Goal: Find specific page/section

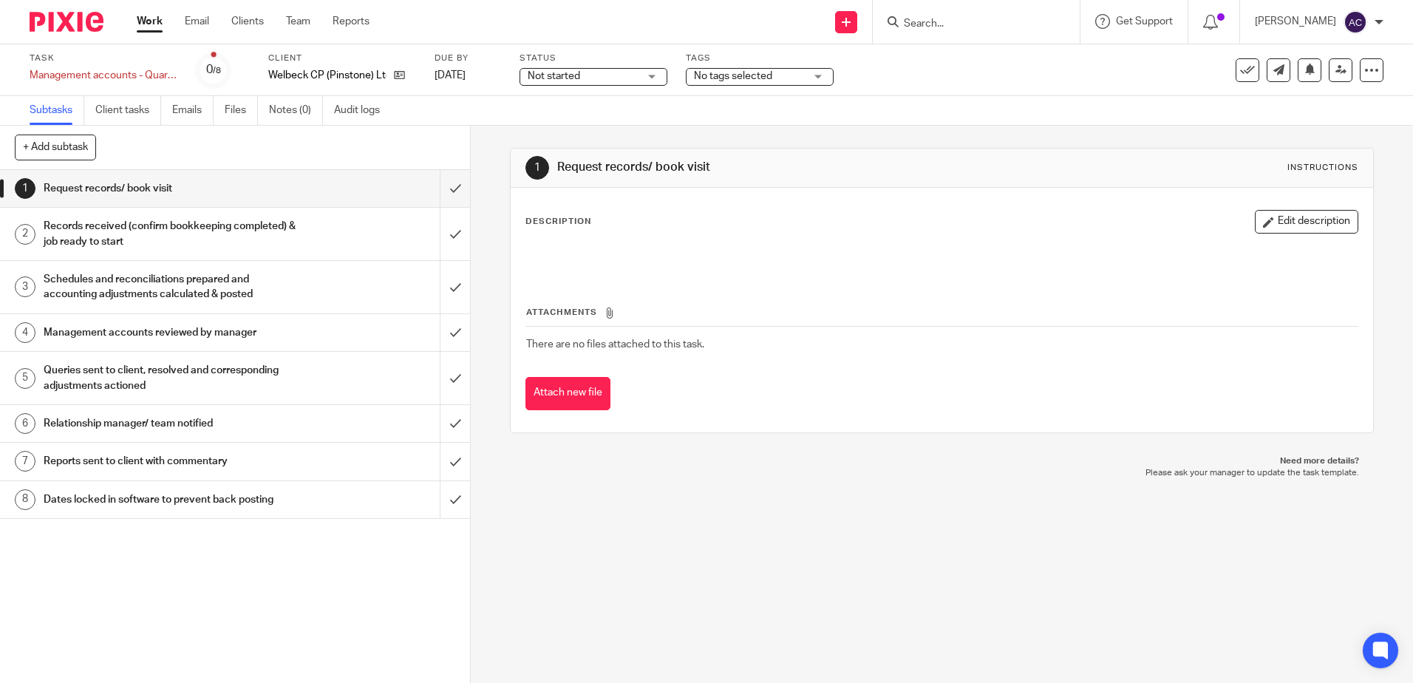
click at [927, 25] on input "Search" at bounding box center [968, 24] width 133 height 13
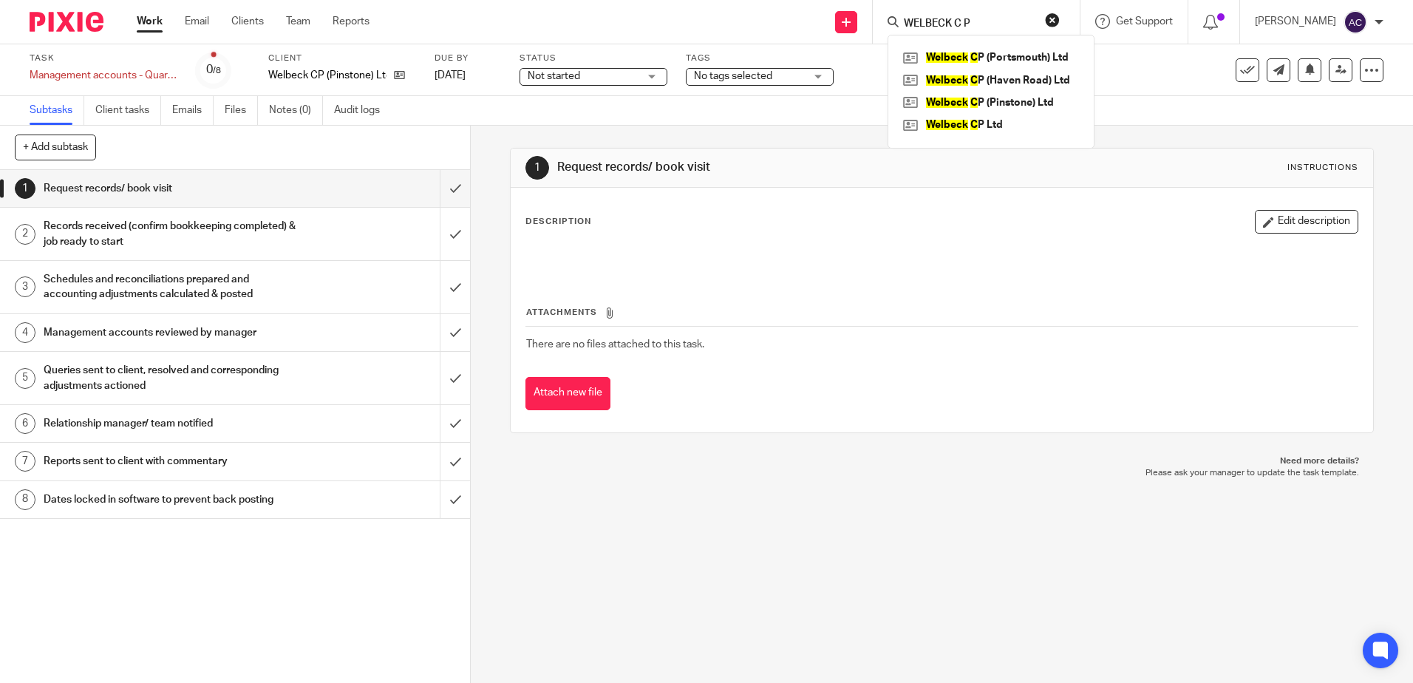
type input "WELBECK C P"
click button "submit" at bounding box center [0, 0] width 0 height 0
click at [976, 125] on link at bounding box center [990, 125] width 183 height 22
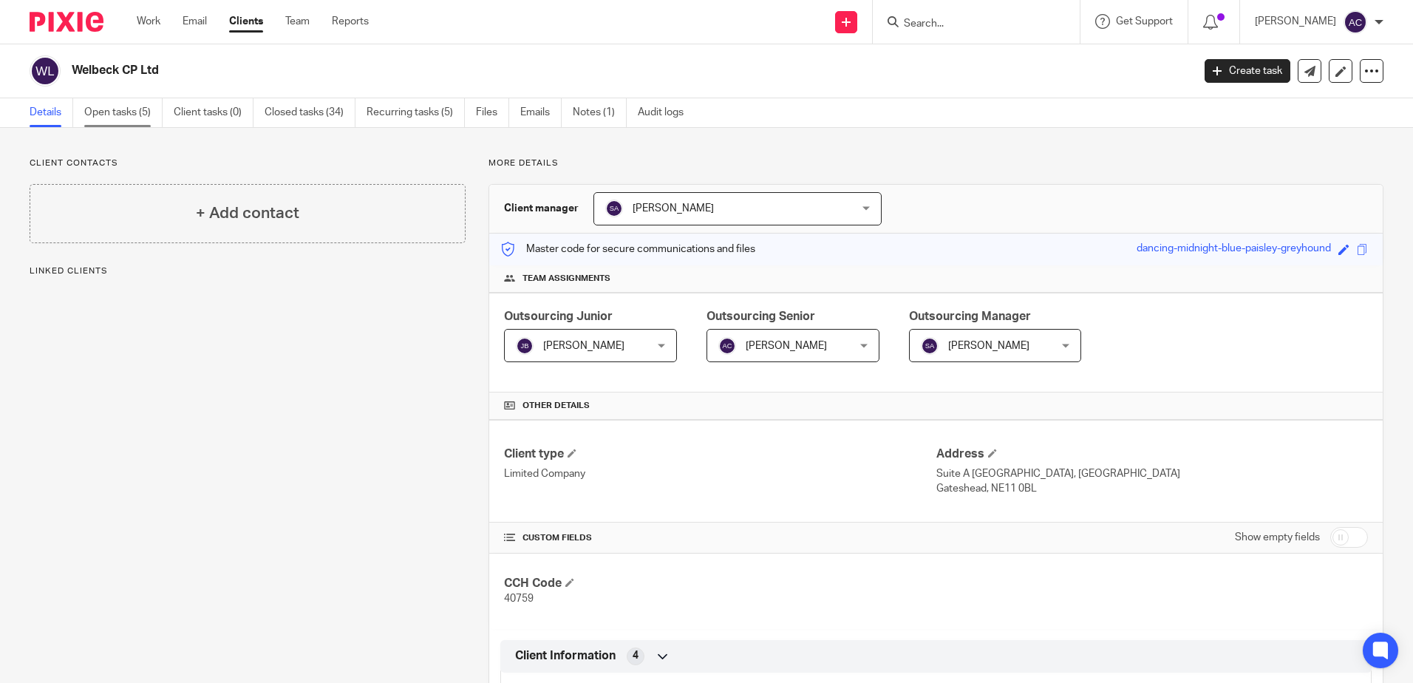
click at [121, 107] on link "Open tasks (5)" at bounding box center [123, 112] width 78 height 29
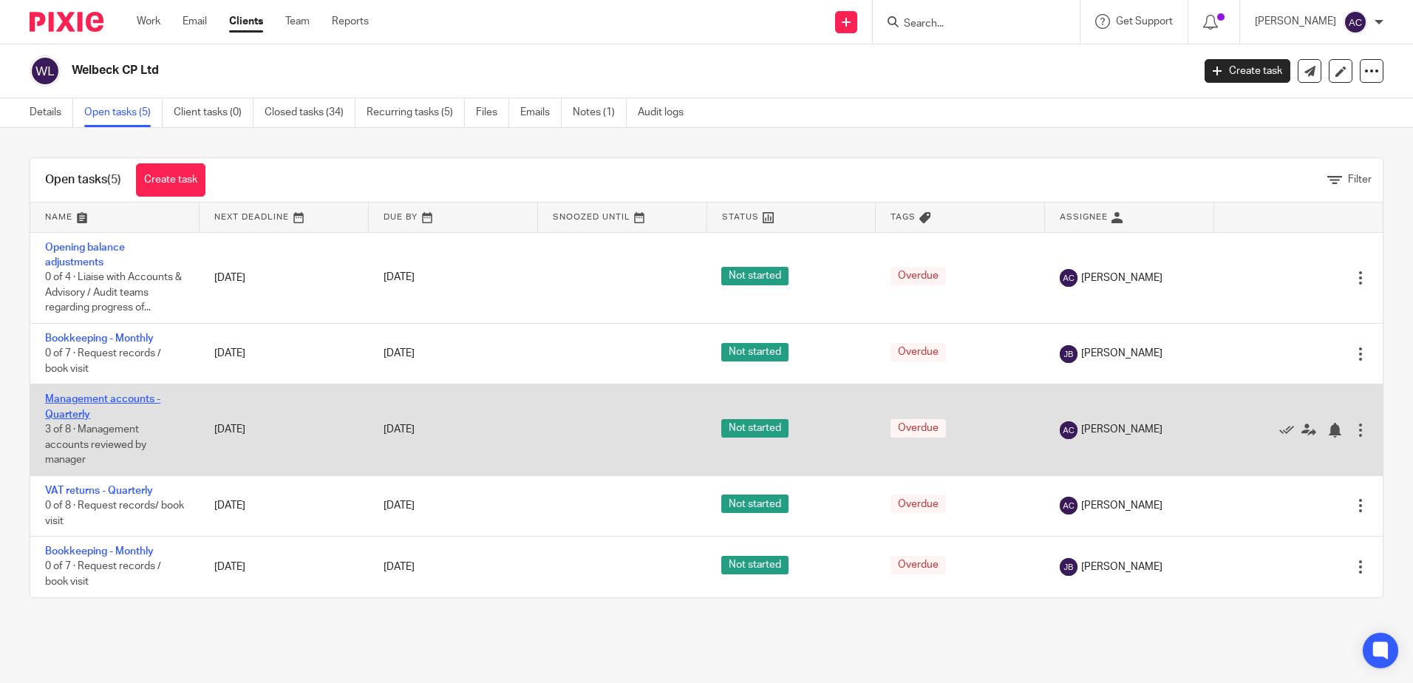
click at [88, 399] on link "Management accounts - Quarterly" at bounding box center [102, 406] width 115 height 25
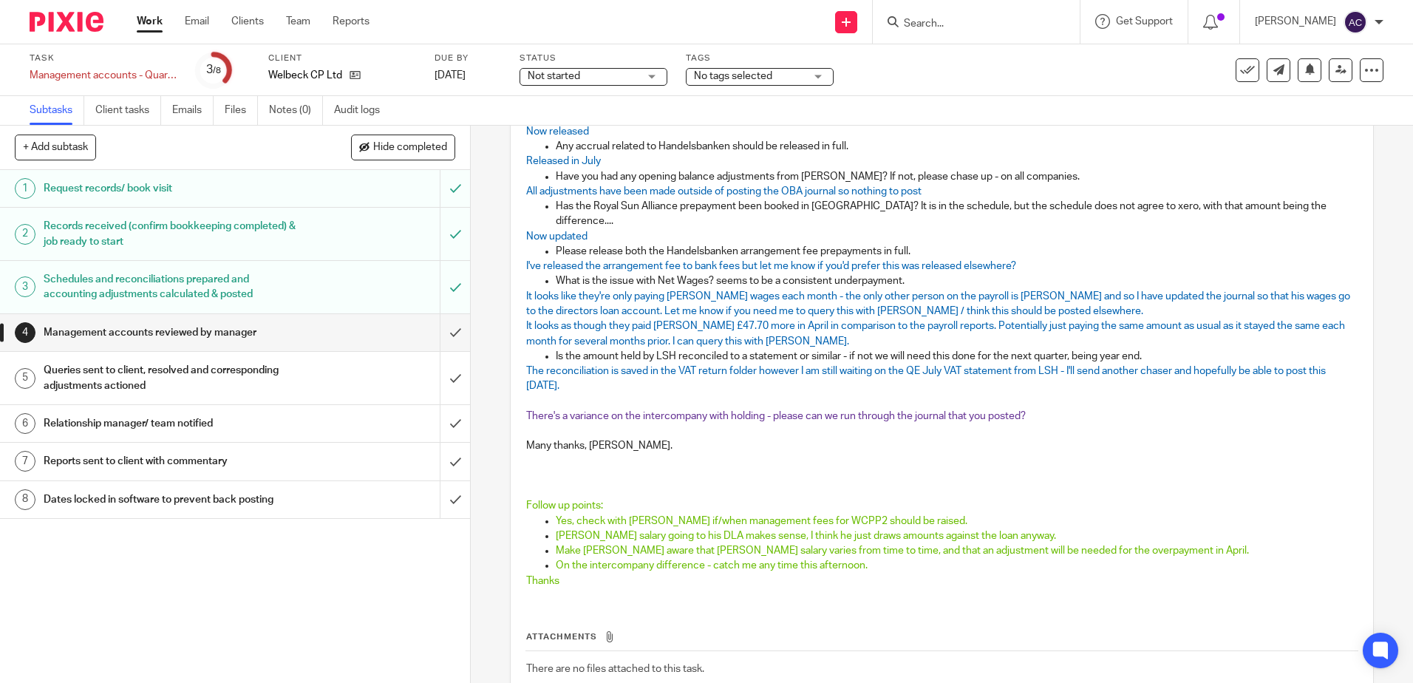
scroll to position [443, 0]
